Goal: Browse casually

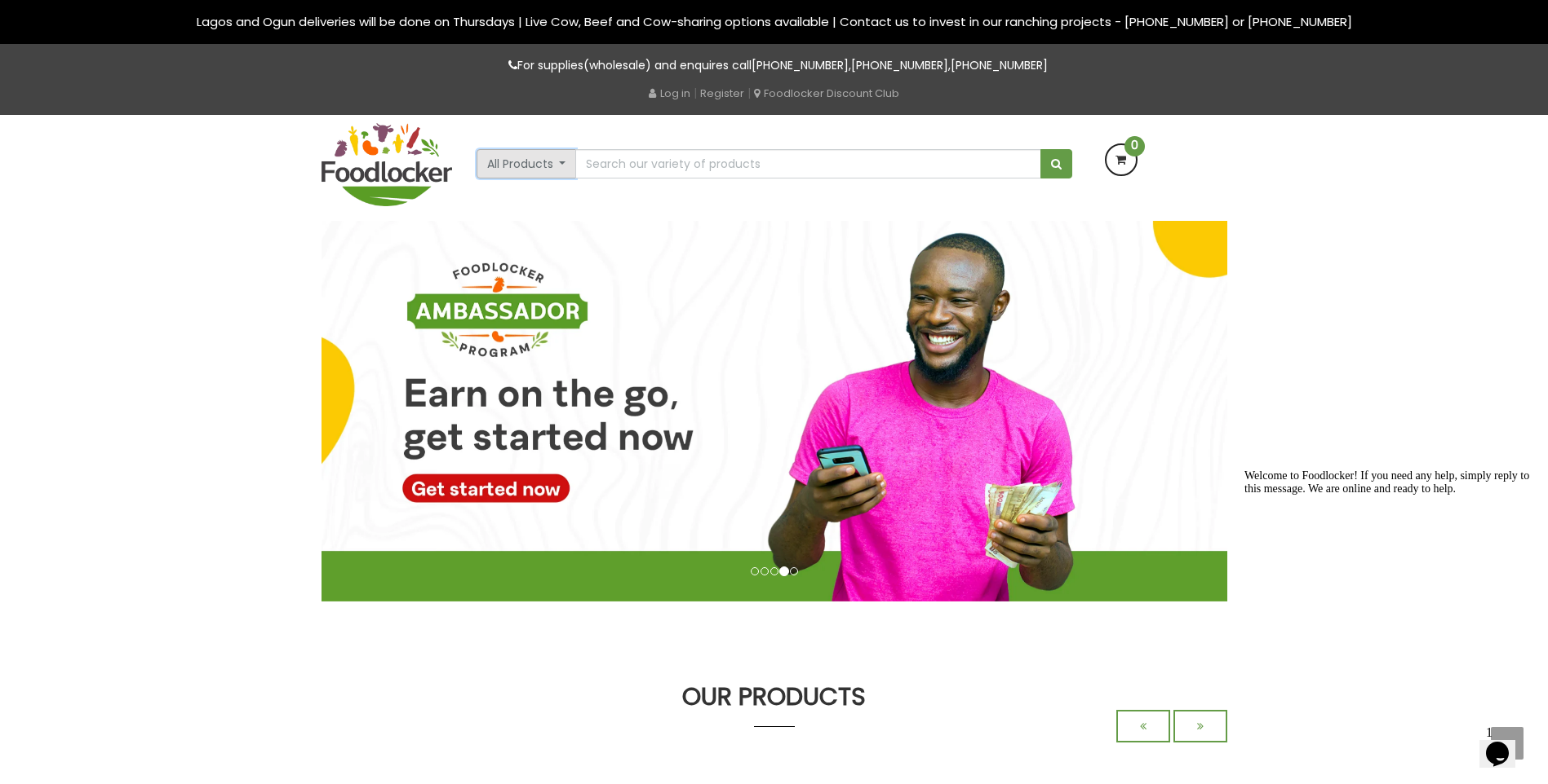
click at [568, 159] on button "All Products" at bounding box center [527, 164] width 101 height 30
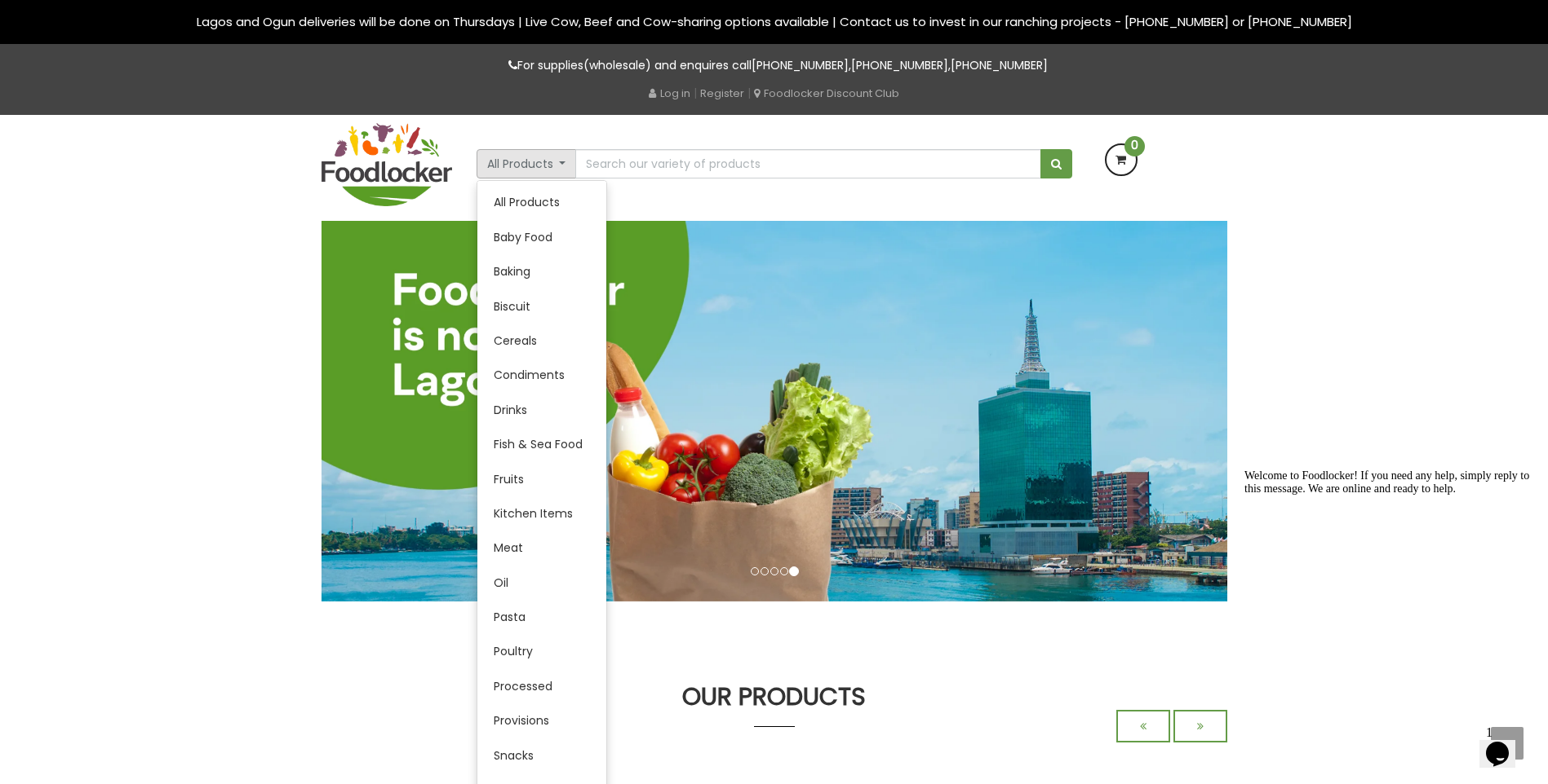
click at [1352, 219] on div "All Products All Products Baby Food Baking Biscuit Cereals Condiments Drinks" at bounding box center [774, 168] width 1548 height 106
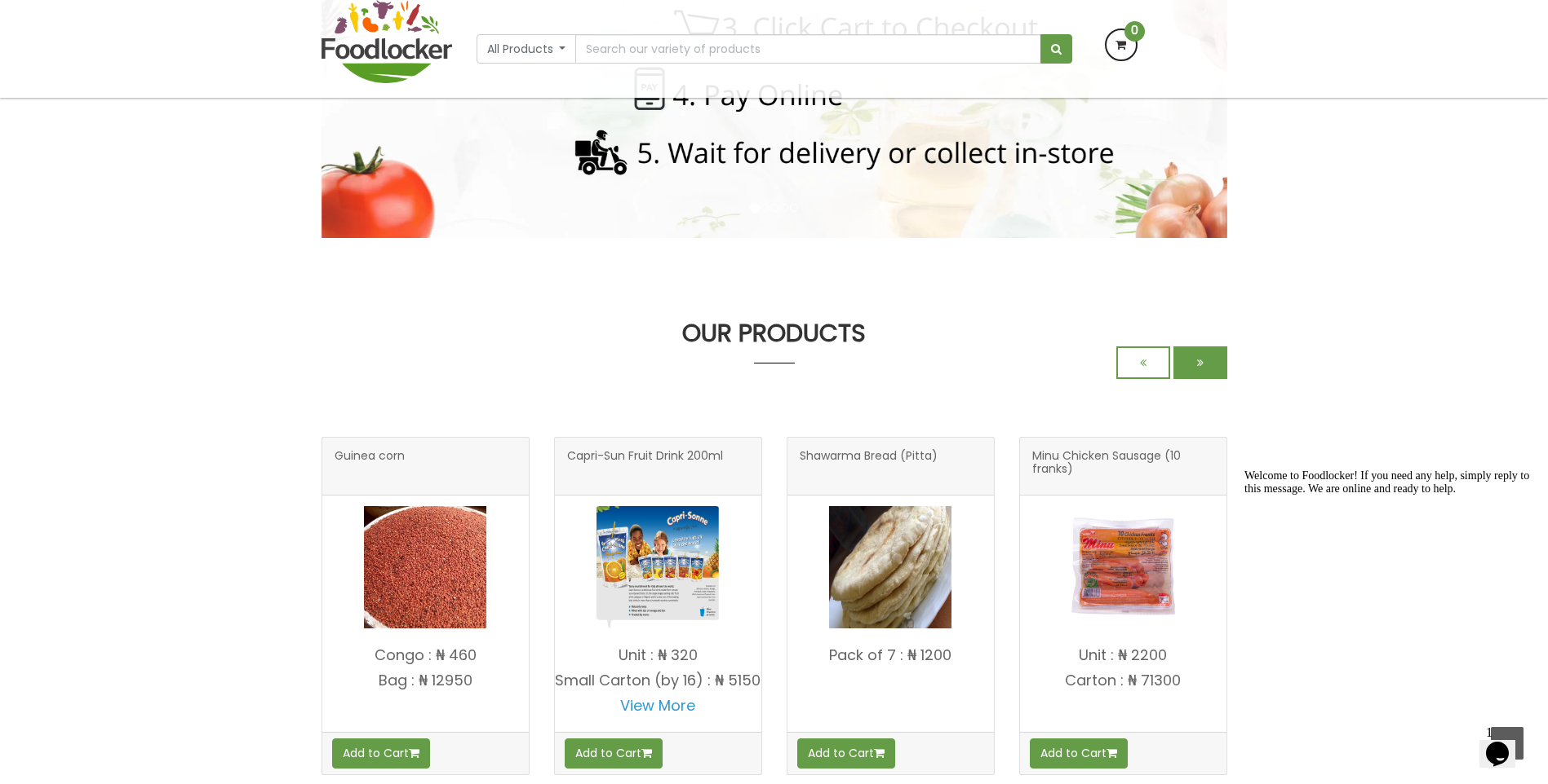
scroll to position [516, 0]
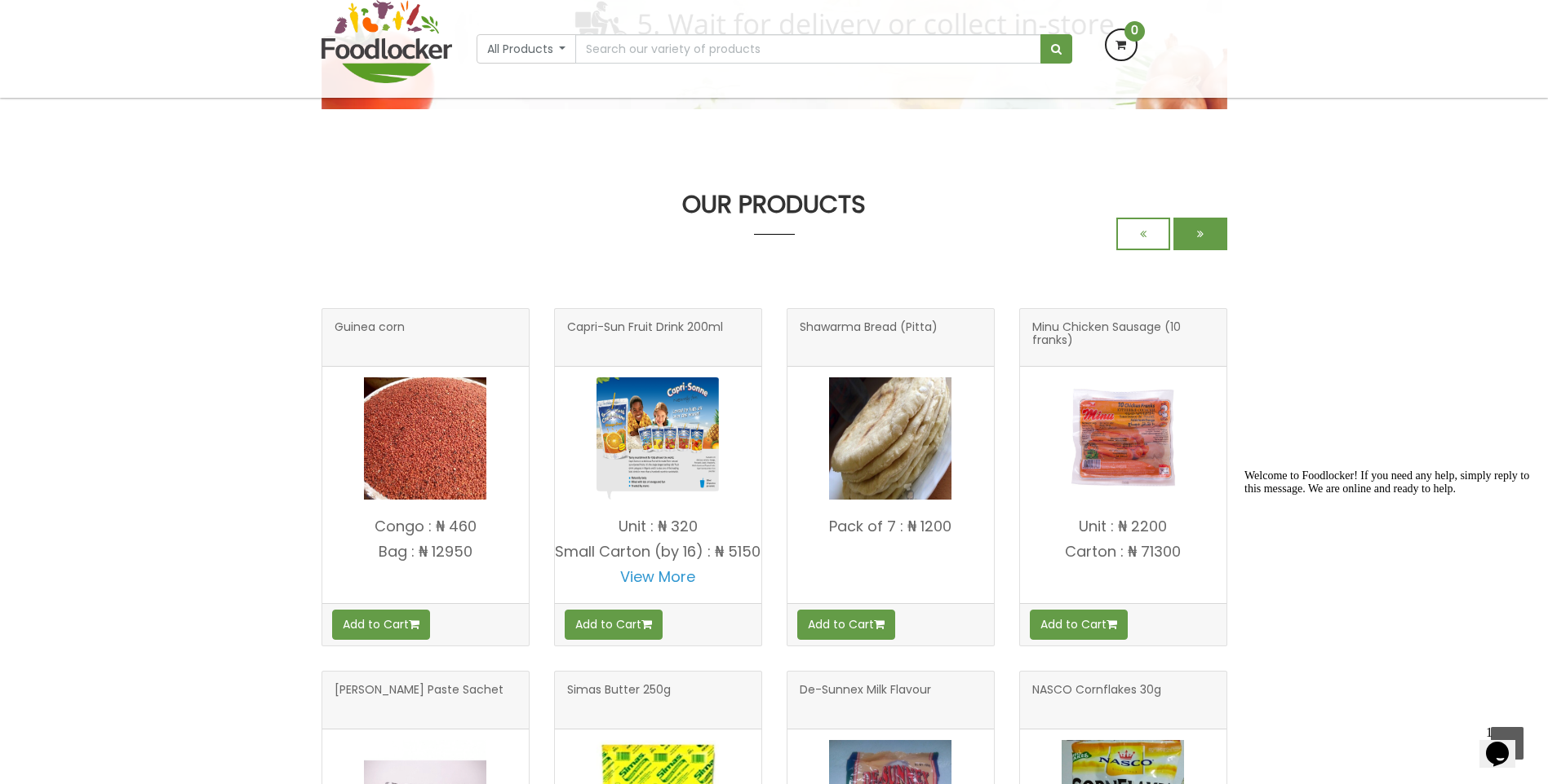
click at [1218, 240] on link at bounding box center [1200, 234] width 54 height 33
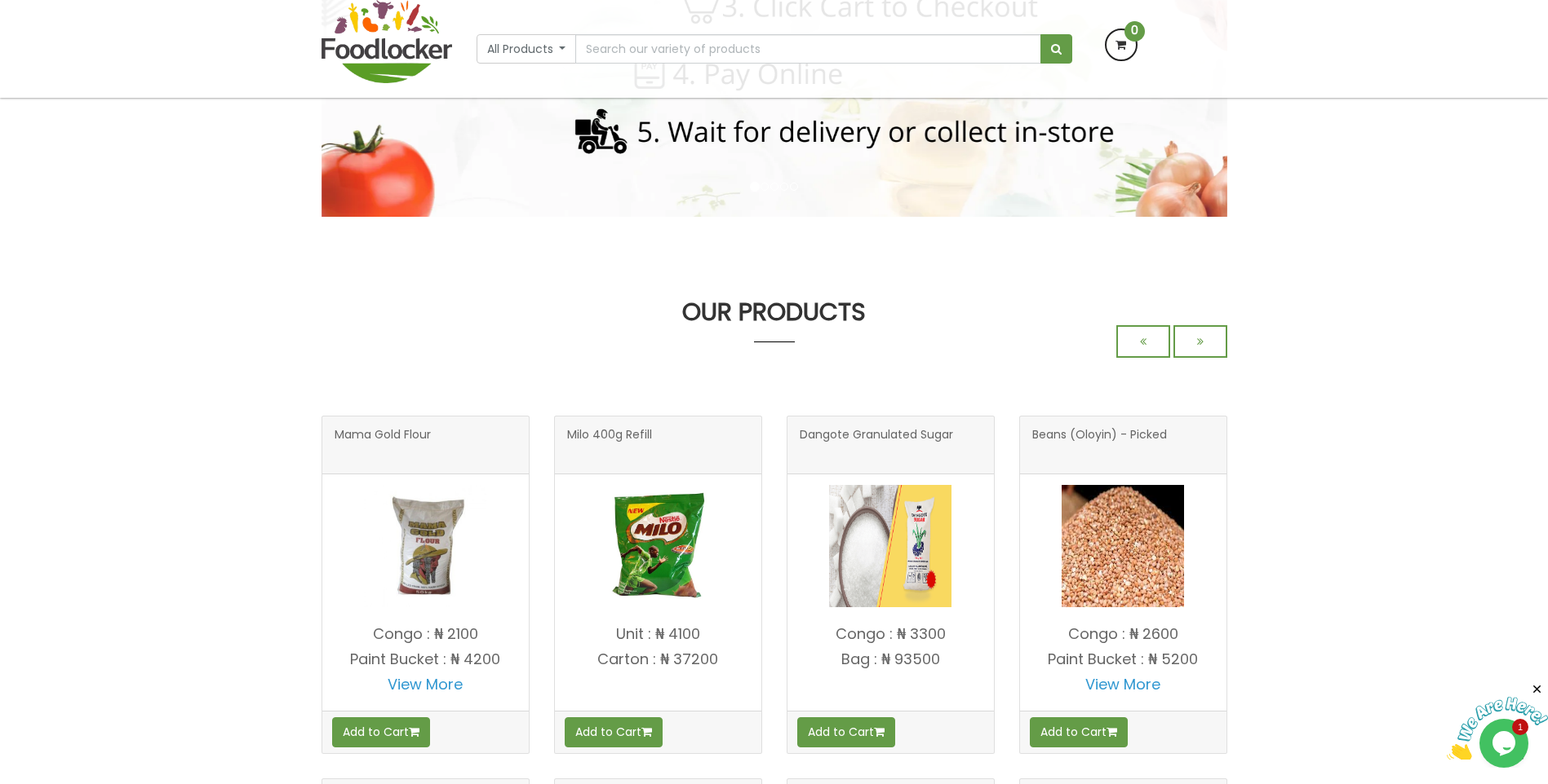
scroll to position [653, 0]
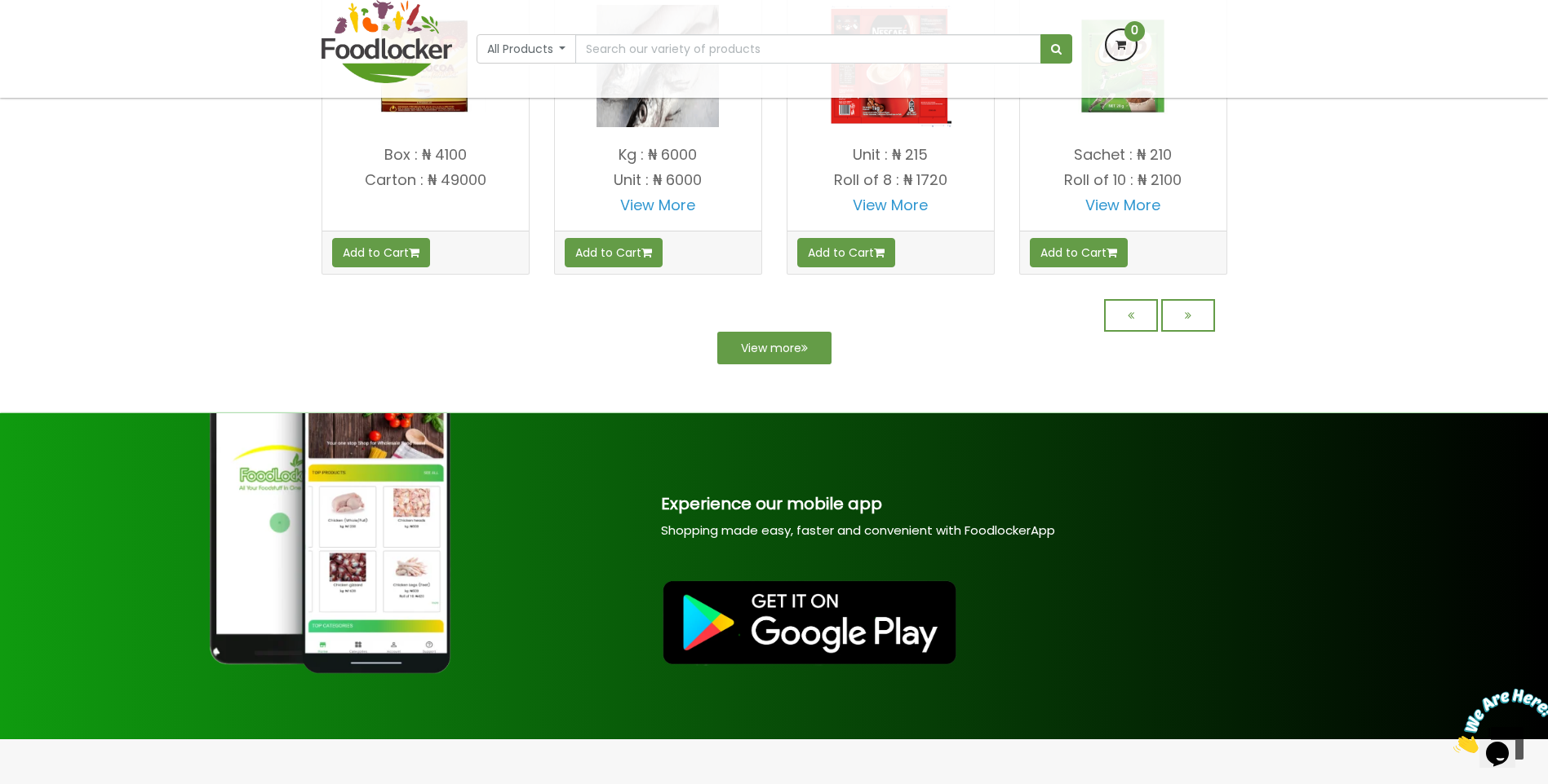
scroll to position [1476, 0]
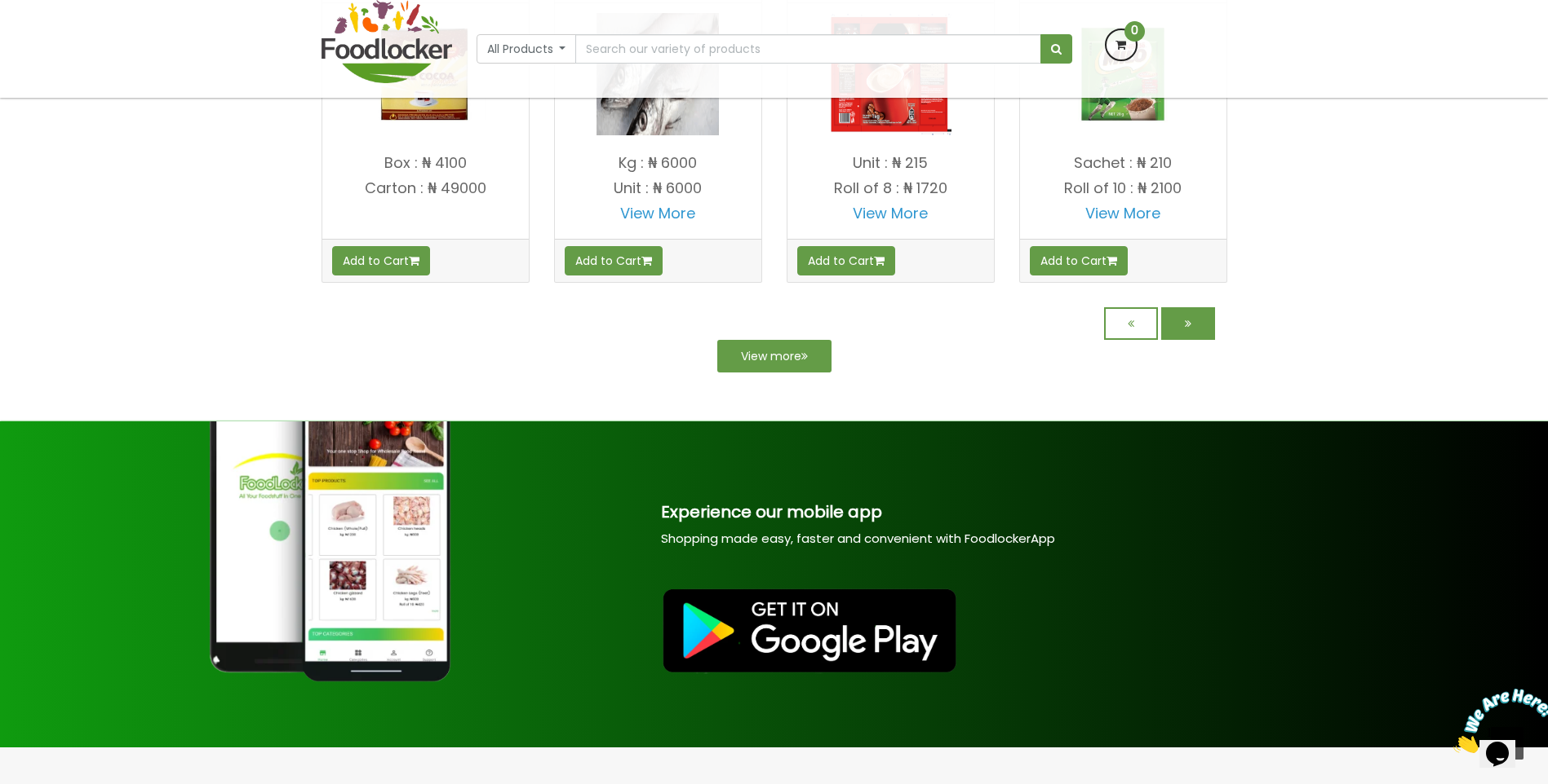
click at [1181, 337] on link at bounding box center [1188, 323] width 54 height 33
